Goal: Transaction & Acquisition: Purchase product/service

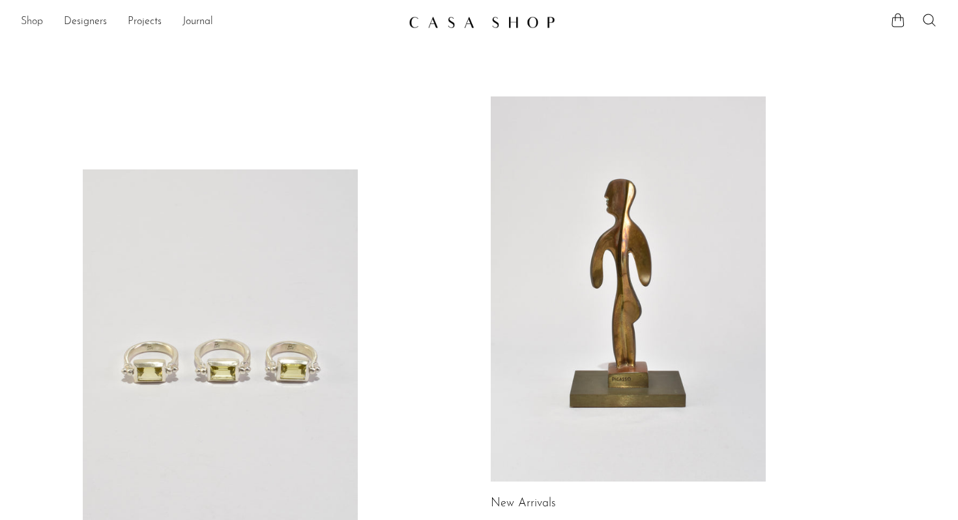
click at [38, 21] on link "Shop" at bounding box center [32, 22] width 22 height 17
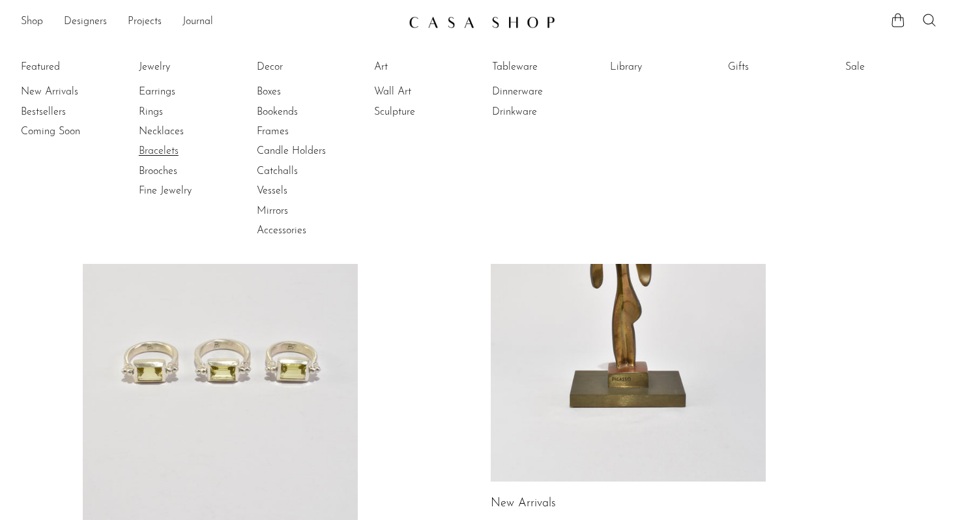
click at [165, 153] on link "Bracelets" at bounding box center [188, 151] width 98 height 14
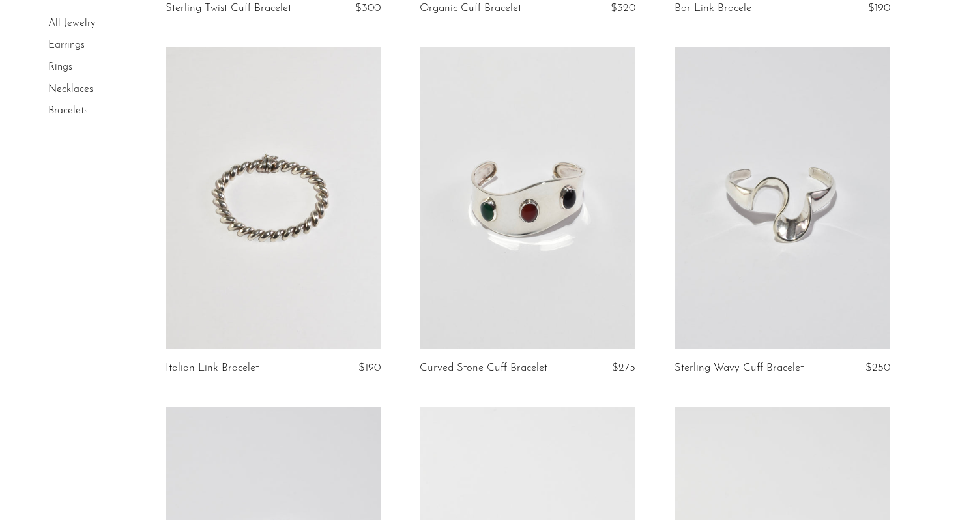
scroll to position [789, 0]
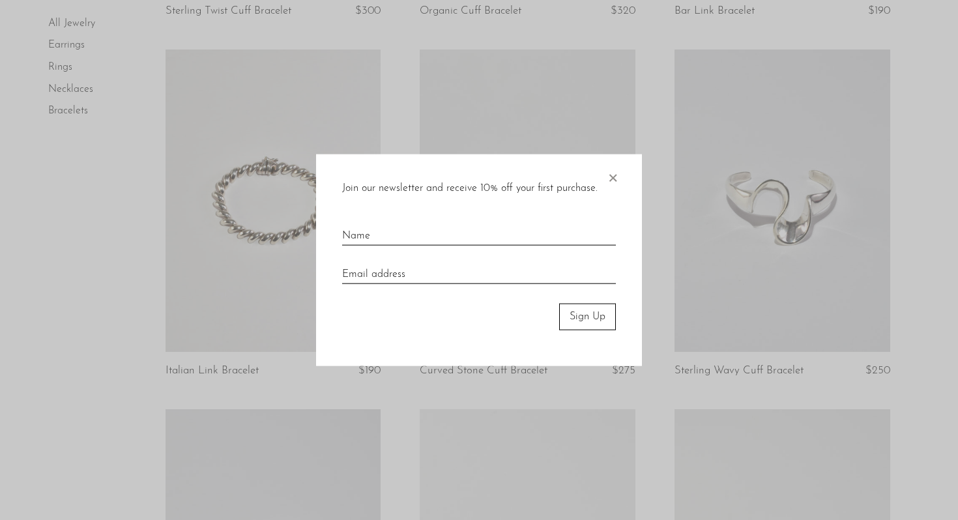
click at [619, 177] on span "×" at bounding box center [612, 175] width 13 height 42
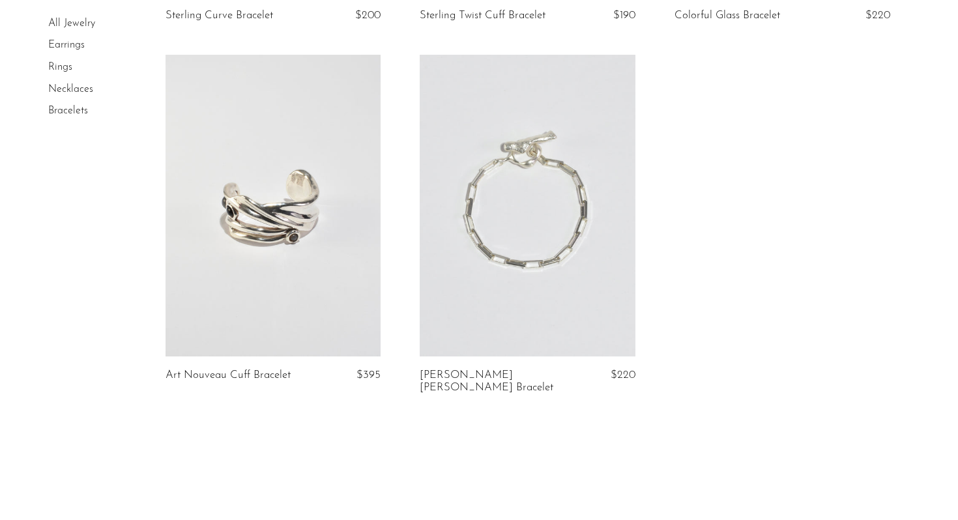
scroll to position [1505, 0]
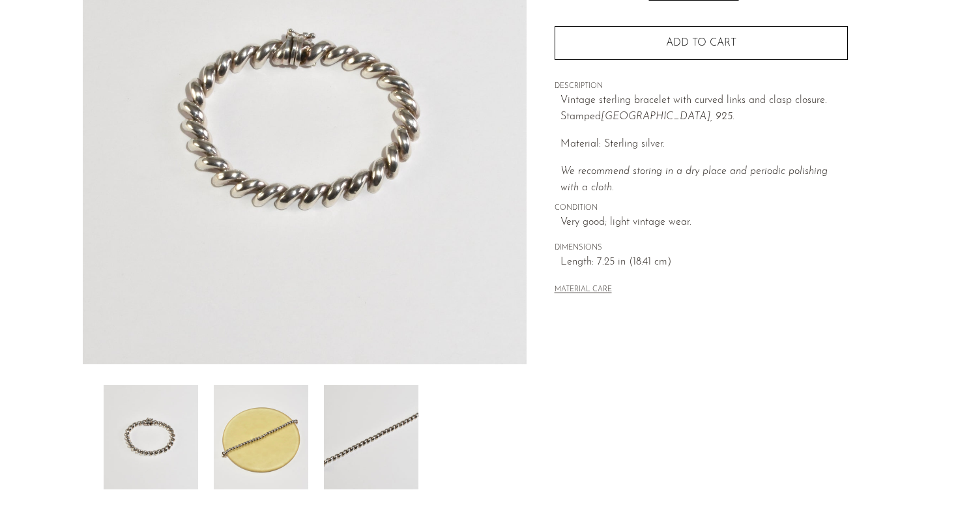
scroll to position [288, 0]
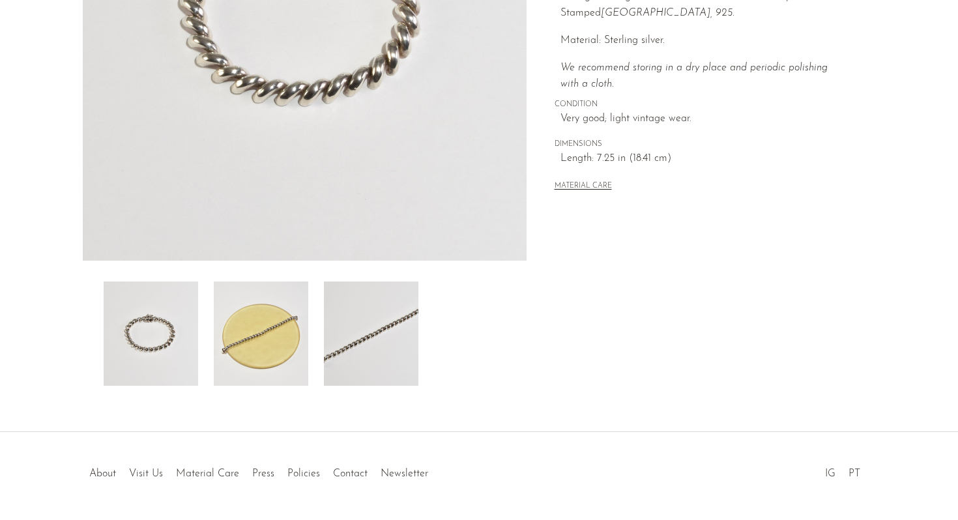
click at [309, 334] on div at bounding box center [305, 334] width 402 height 104
click at [366, 343] on img at bounding box center [371, 334] width 95 height 104
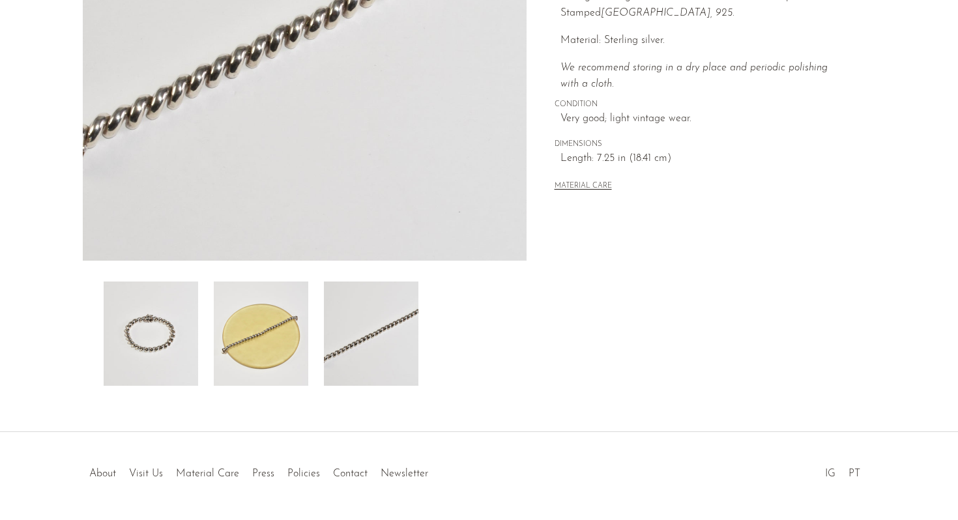
click at [268, 347] on img at bounding box center [261, 334] width 95 height 104
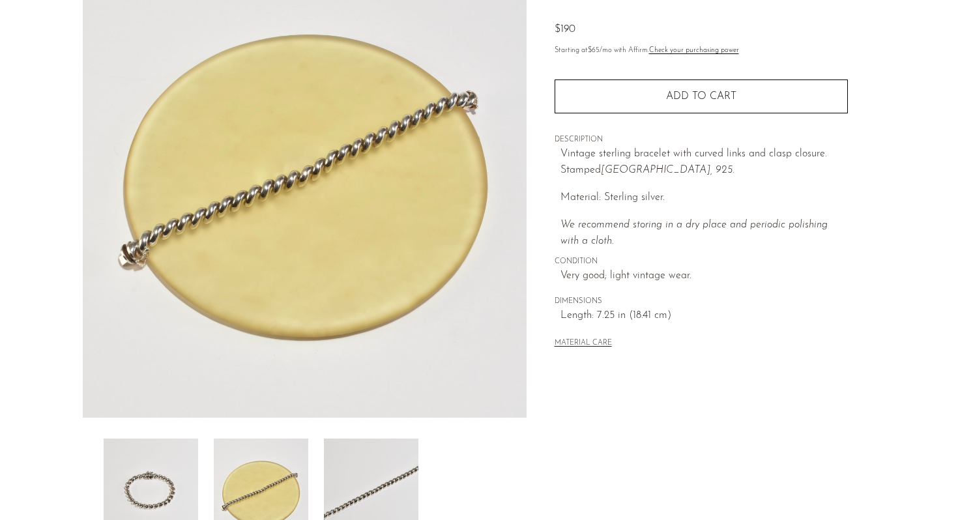
scroll to position [130, 0]
click at [634, 220] on p "We recommend storing in a dry place and periodic polishing with a cloth." at bounding box center [704, 234] width 287 height 33
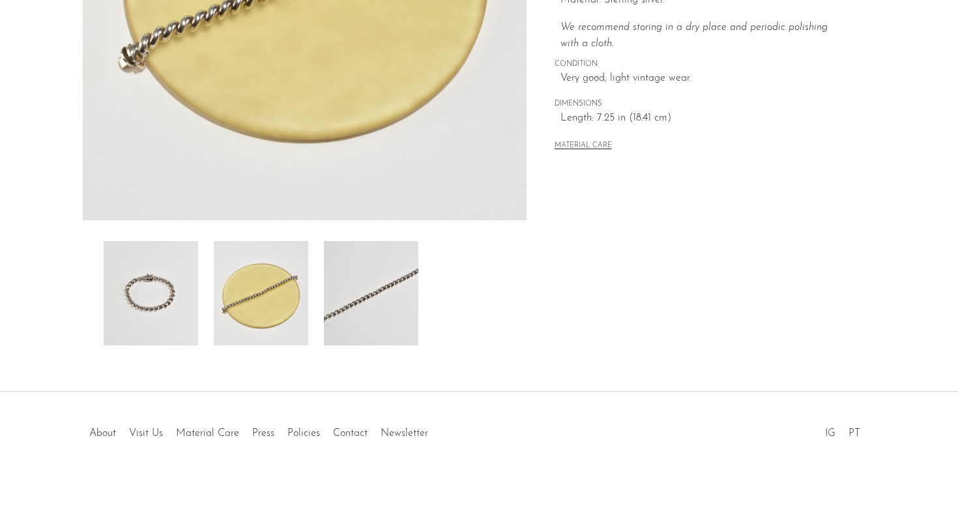
scroll to position [0, 0]
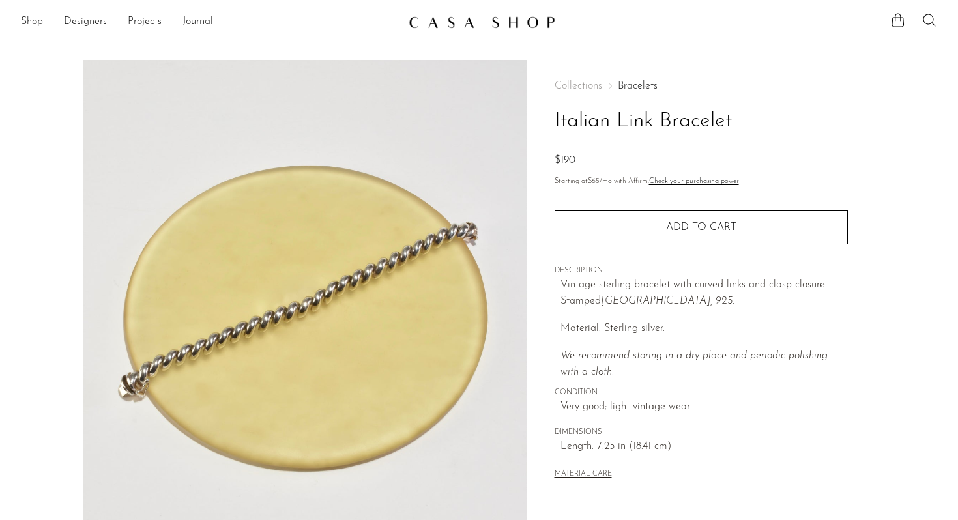
click at [460, 33] on link at bounding box center [479, 21] width 141 height 23
